Goal: Task Accomplishment & Management: Use online tool/utility

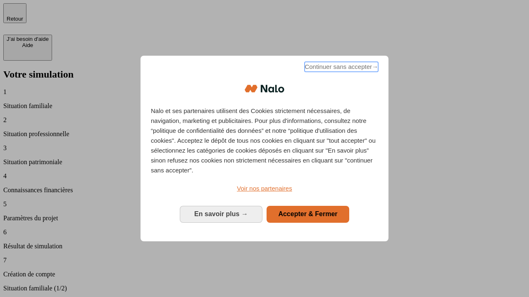
click at [340, 68] on span "Continuer sans accepter →" at bounding box center [341, 67] width 74 height 10
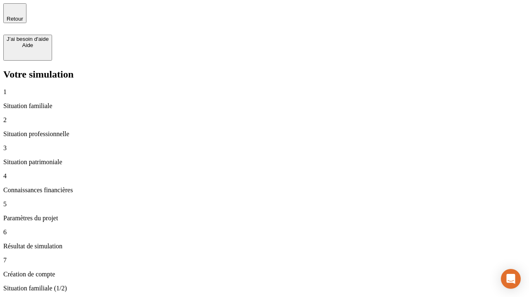
type input "30 000"
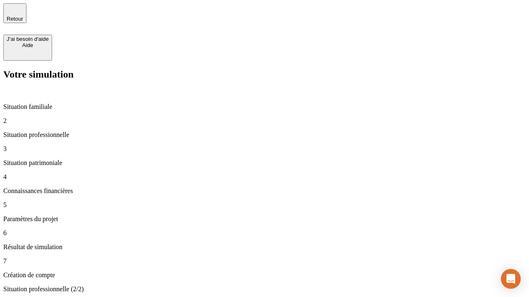
type input "1 000"
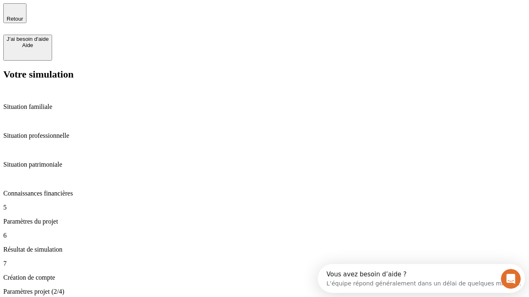
type input "65"
type input "5 000"
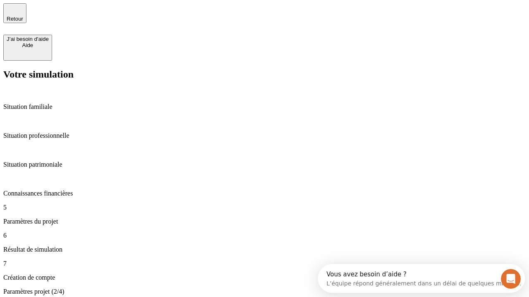
type input "640"
